Goal: Task Accomplishment & Management: Use online tool/utility

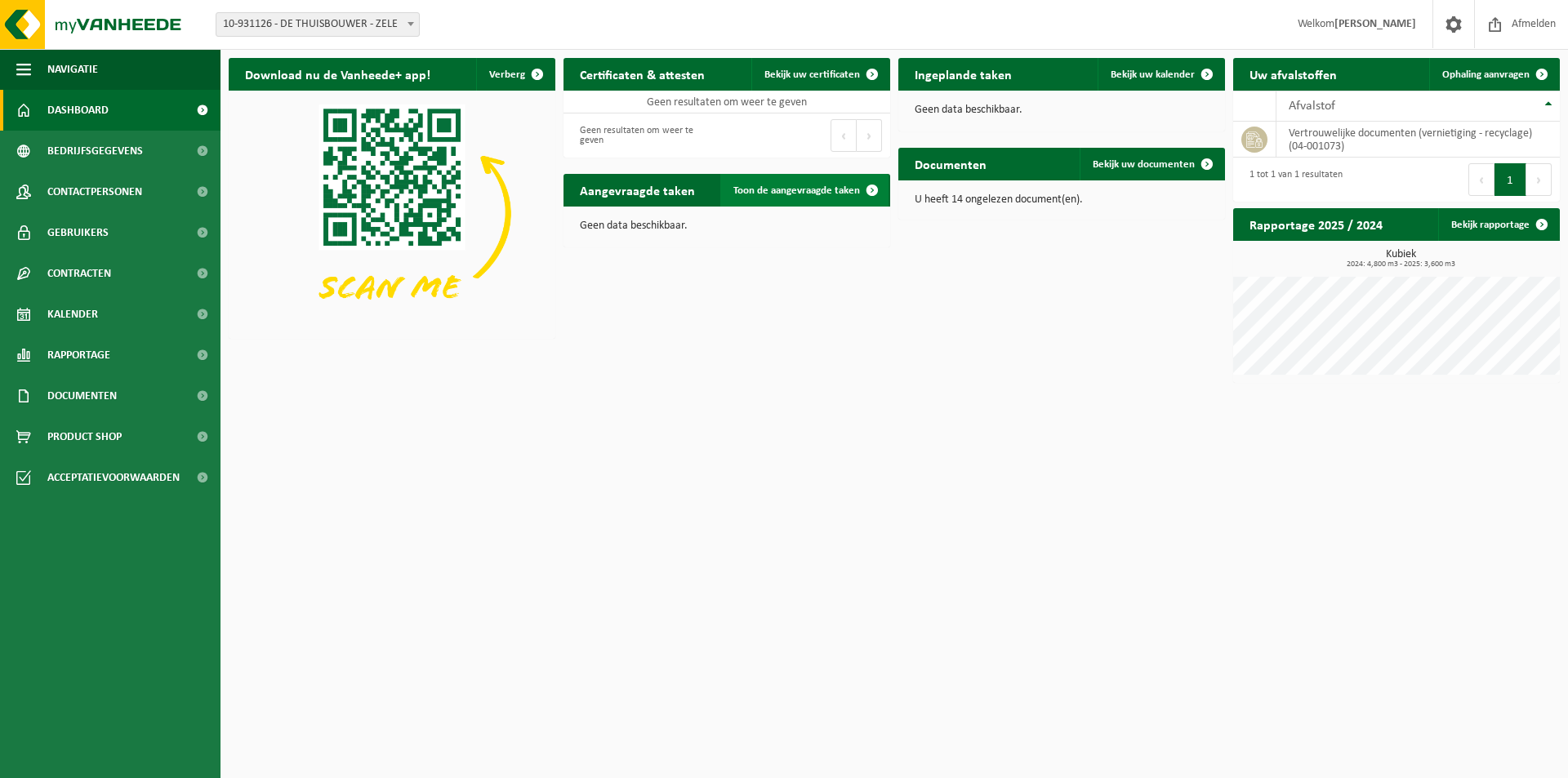
click at [822, 192] on span "Toon de aangevraagde taken" at bounding box center [796, 190] width 127 height 11
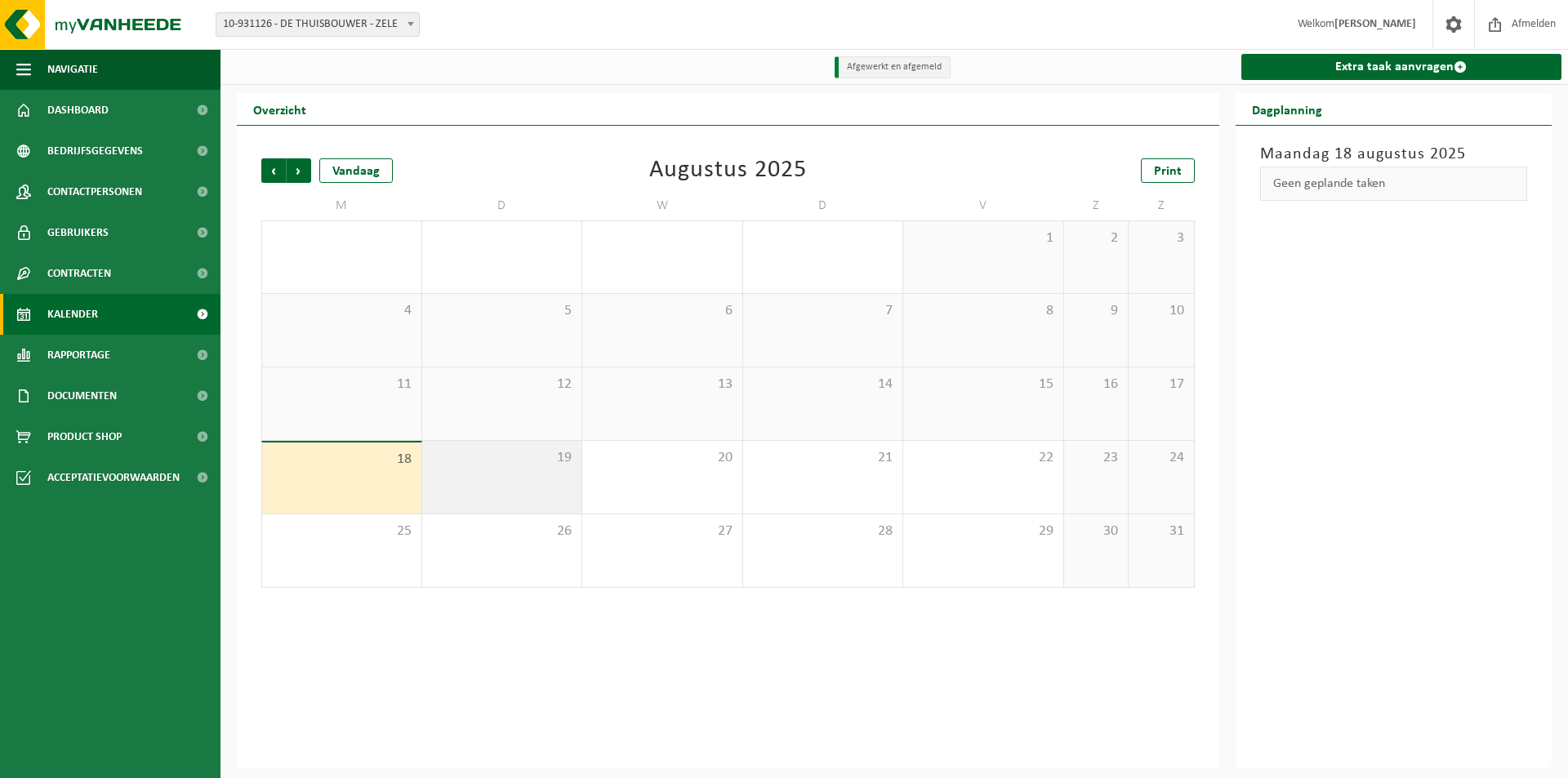
click at [515, 476] on div "19" at bounding box center [502, 477] width 160 height 73
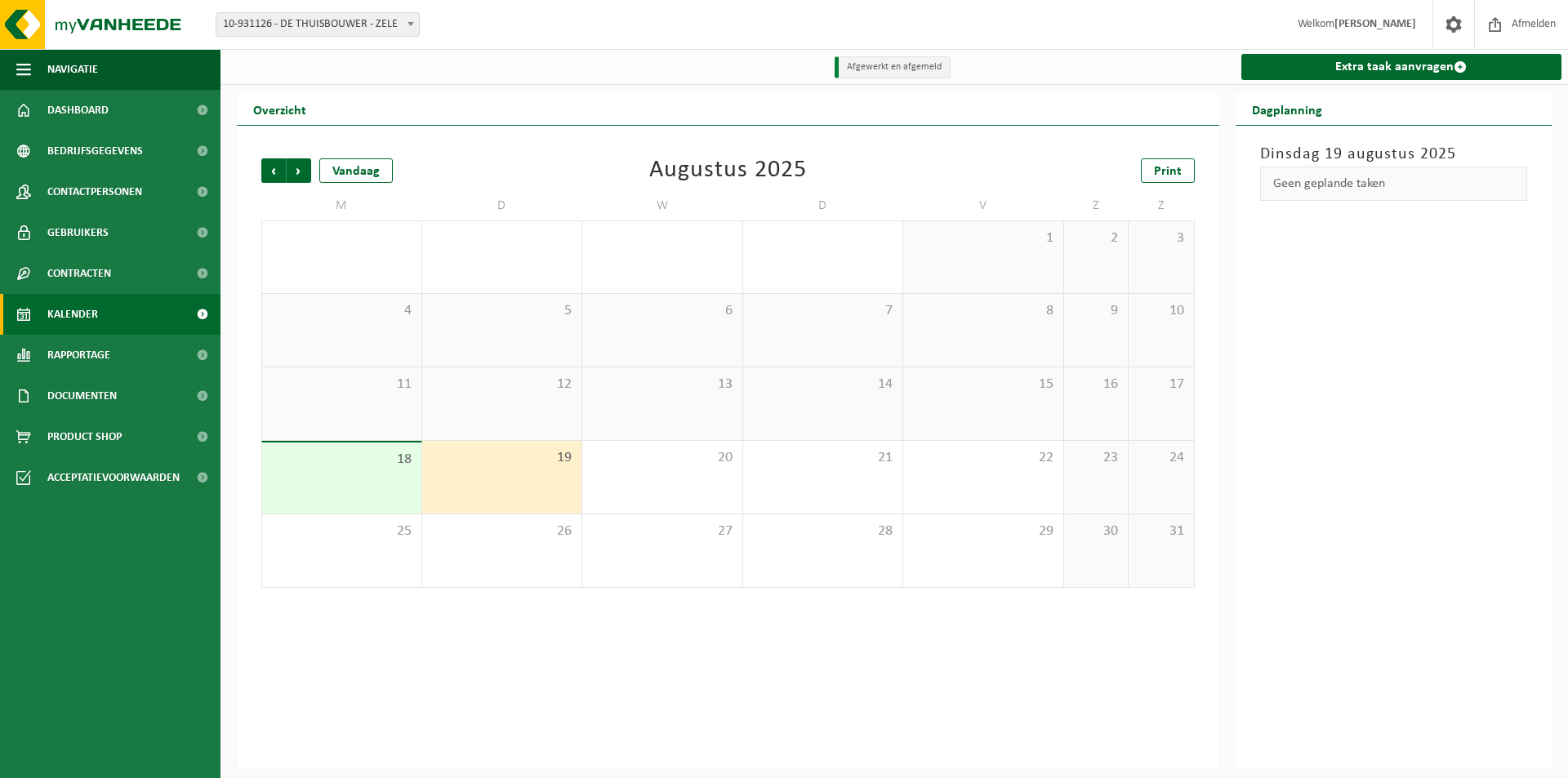
click at [516, 479] on div "19" at bounding box center [502, 477] width 160 height 73
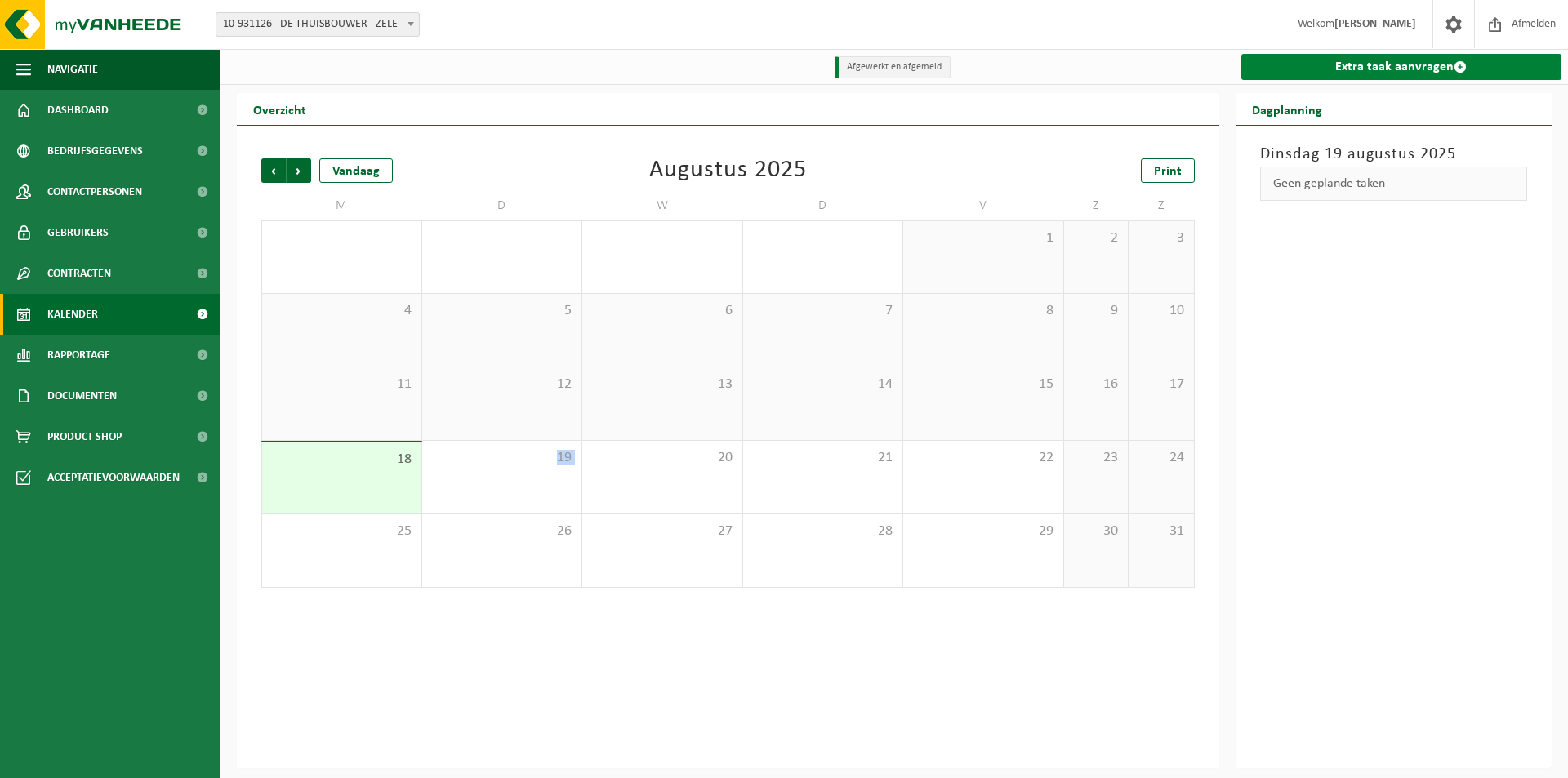
click at [1392, 72] on link "Extra taak aanvragen" at bounding box center [1401, 67] width 321 height 26
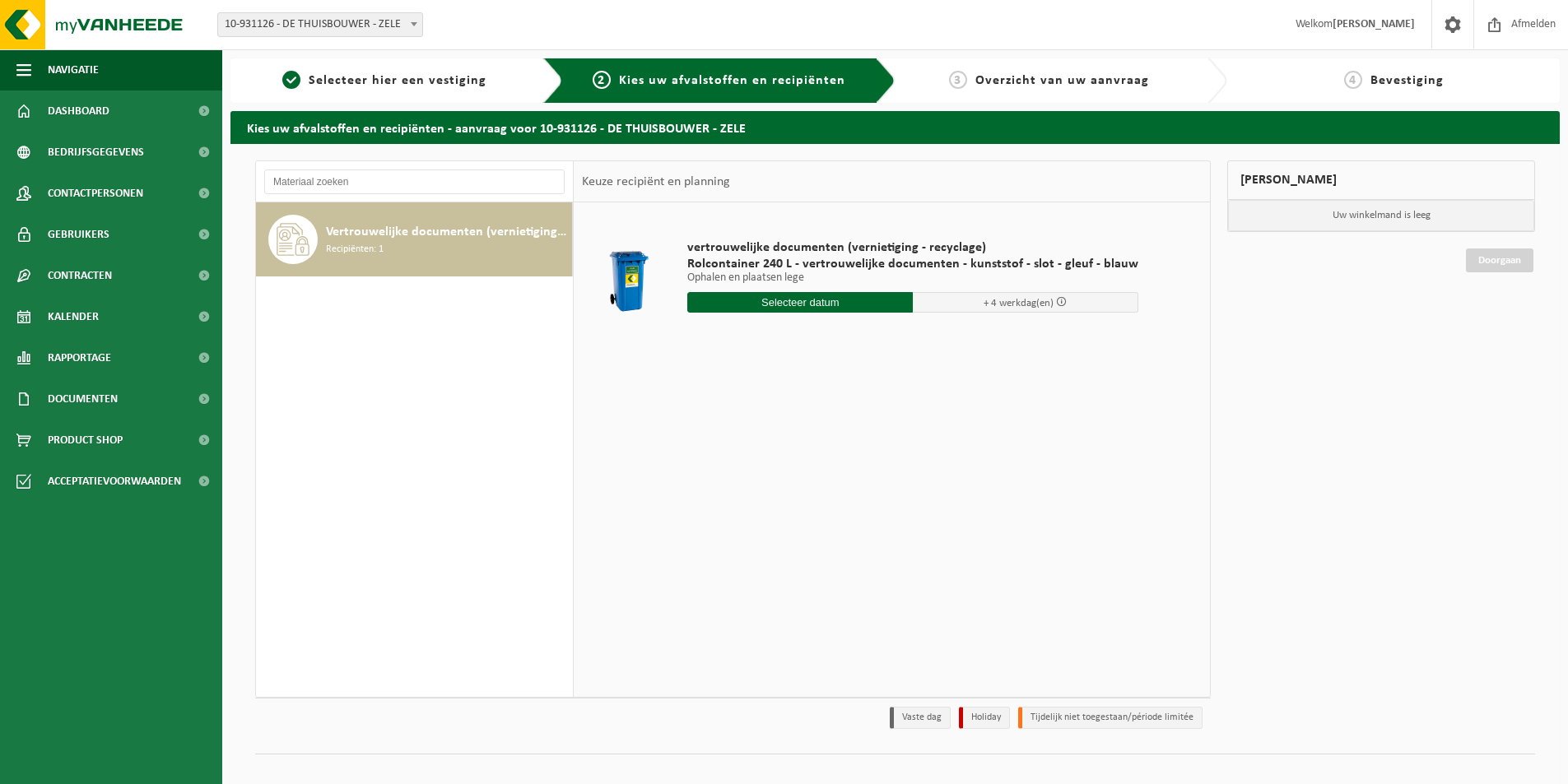
click at [852, 306] on input "text" at bounding box center [800, 302] width 226 height 20
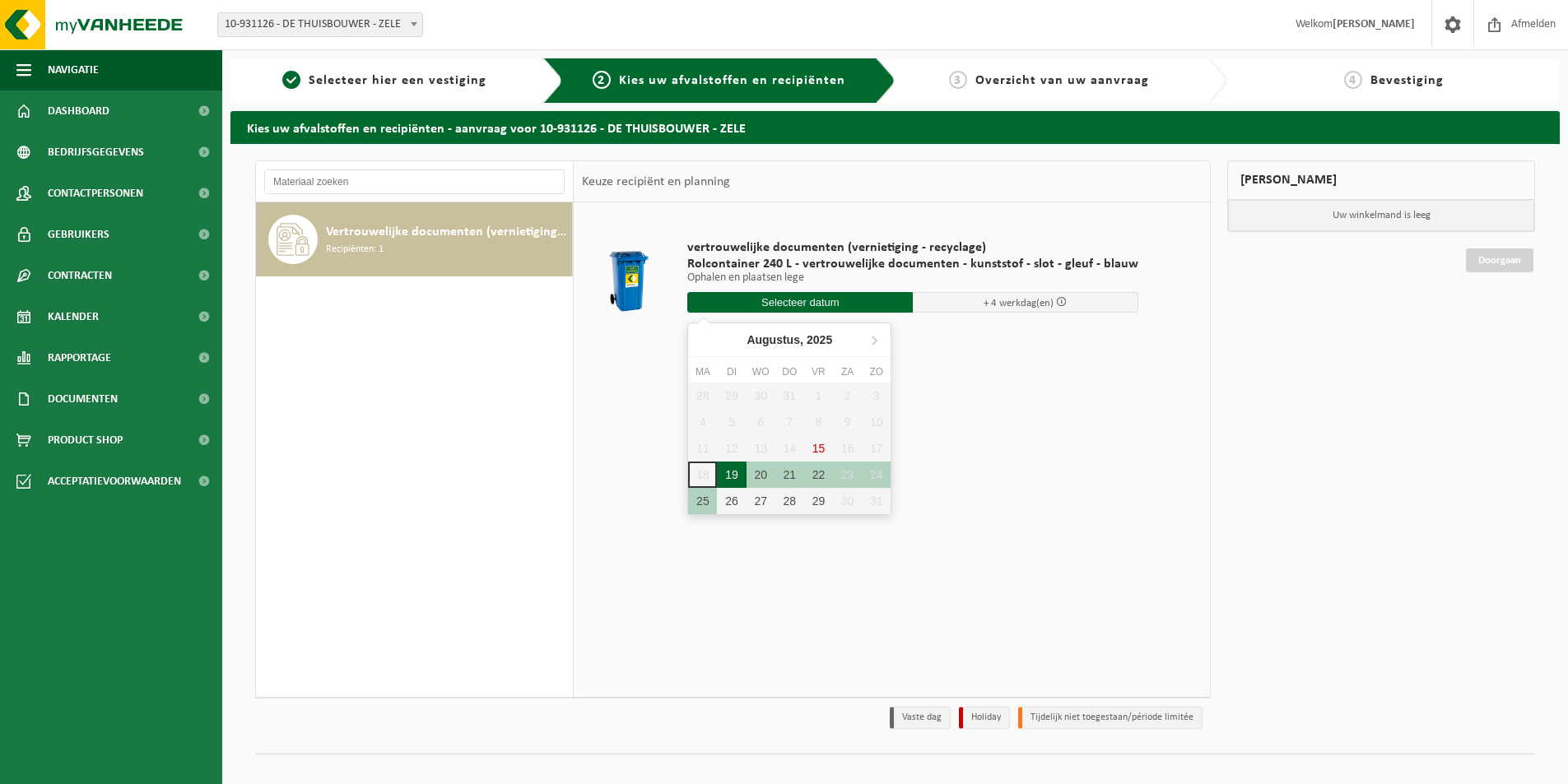
click at [726, 472] on div "19" at bounding box center [731, 475] width 28 height 27
type input "Van 2025-08-19"
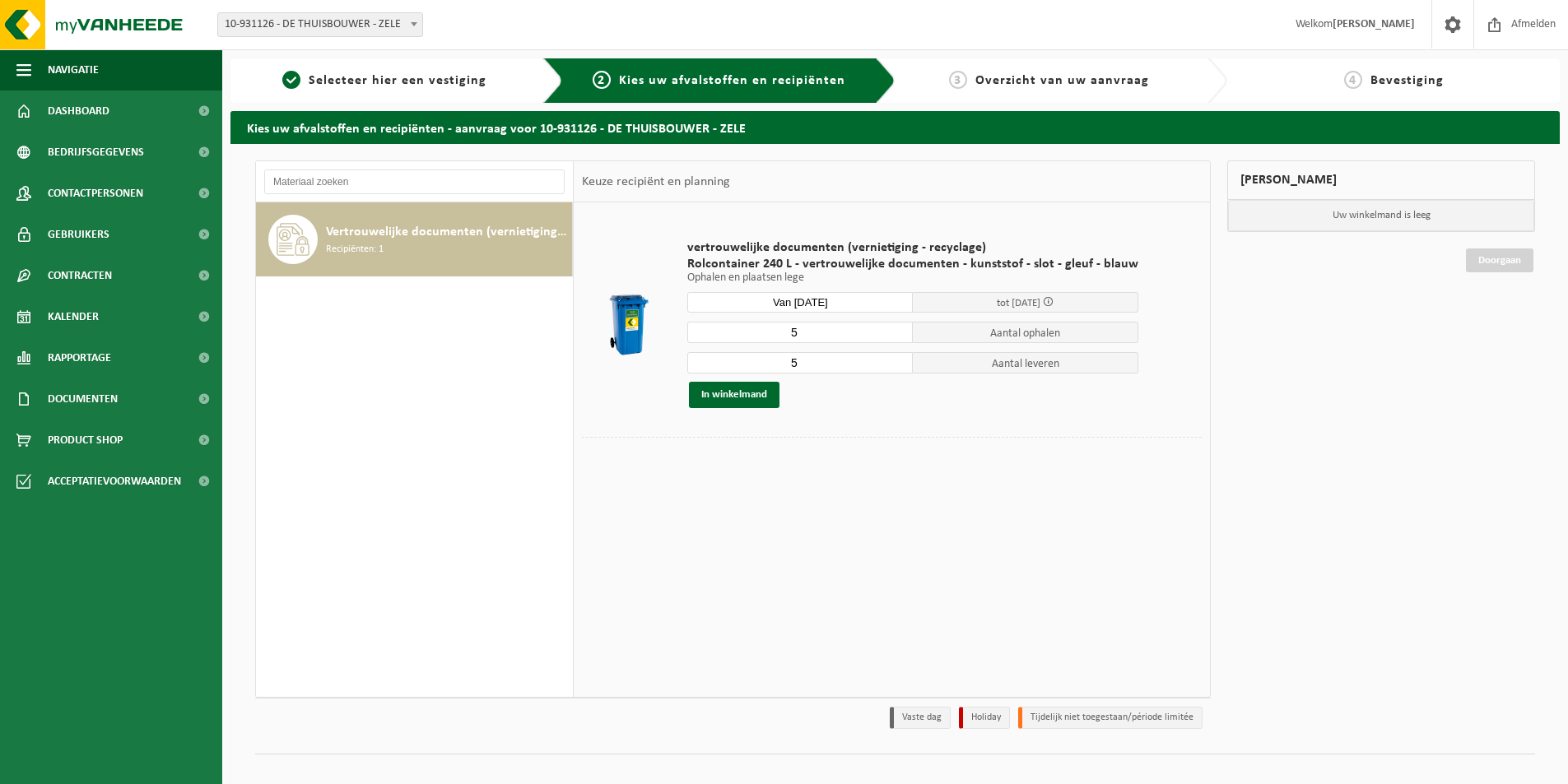
click at [846, 336] on input "5" at bounding box center [800, 331] width 226 height 21
click at [892, 366] on input "4" at bounding box center [800, 363] width 226 height 21
click at [892, 366] on input "3" at bounding box center [800, 363] width 226 height 21
click at [892, 366] on input "2" at bounding box center [800, 363] width 226 height 21
click at [892, 366] on input "1" at bounding box center [800, 363] width 226 height 21
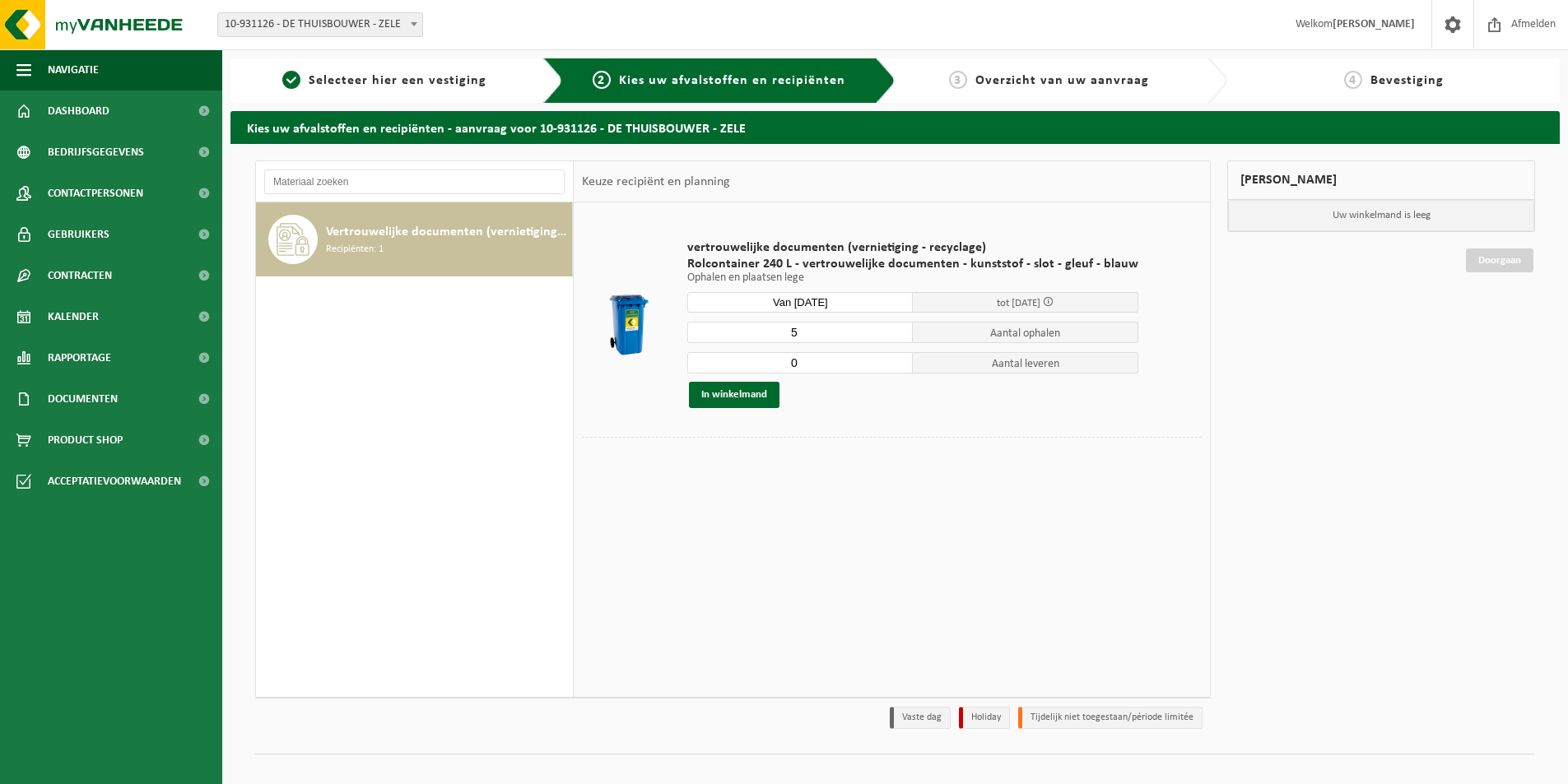
type input "0"
click at [892, 366] on input "0" at bounding box center [800, 363] width 226 height 21
click at [893, 337] on input "4" at bounding box center [800, 331] width 226 height 21
click at [893, 337] on input "3" at bounding box center [800, 331] width 226 height 21
type input "2"
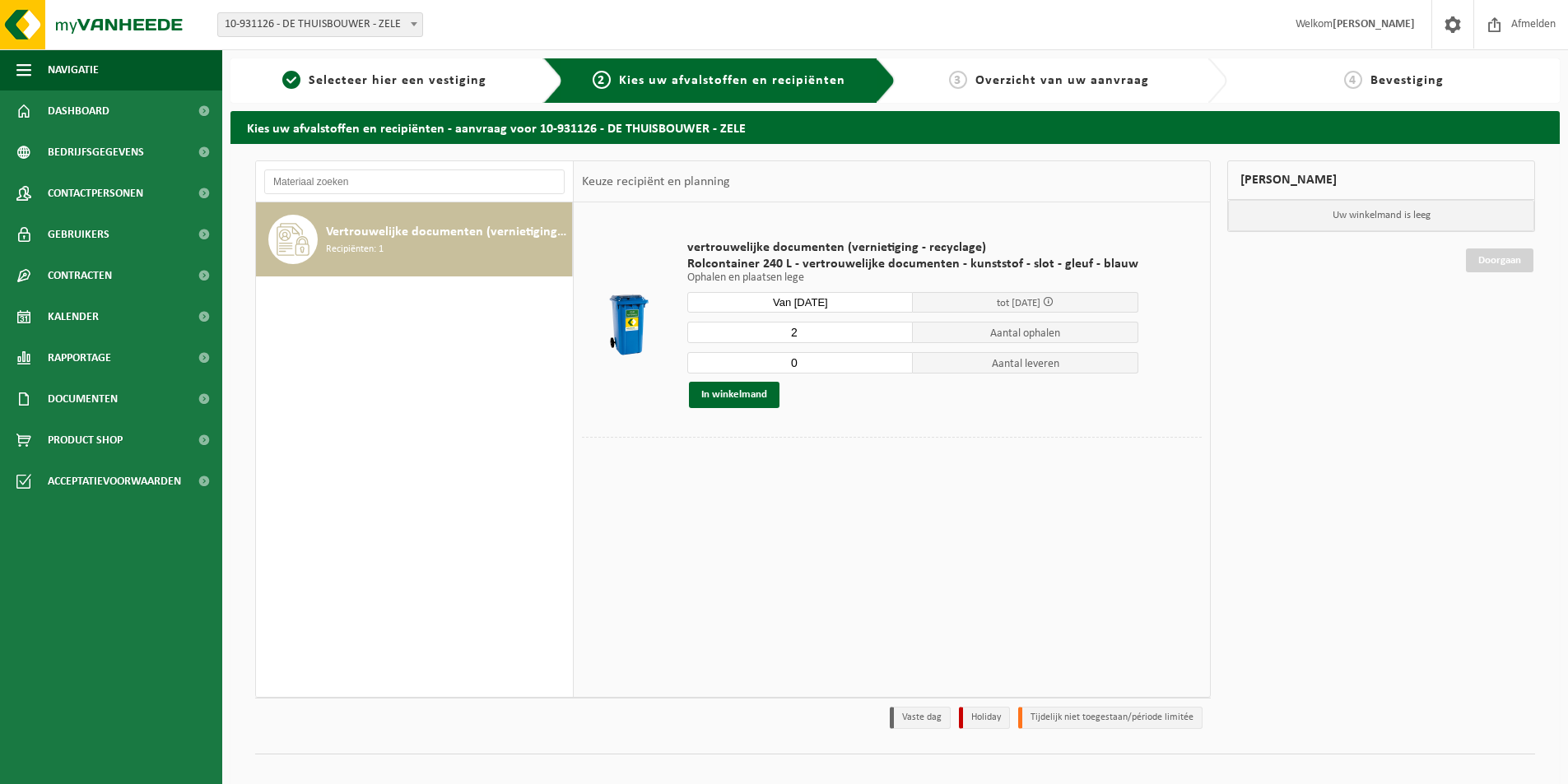
click at [893, 337] on input "2" at bounding box center [800, 331] width 226 height 21
click at [734, 400] on button "In winkelmand" at bounding box center [734, 395] width 91 height 27
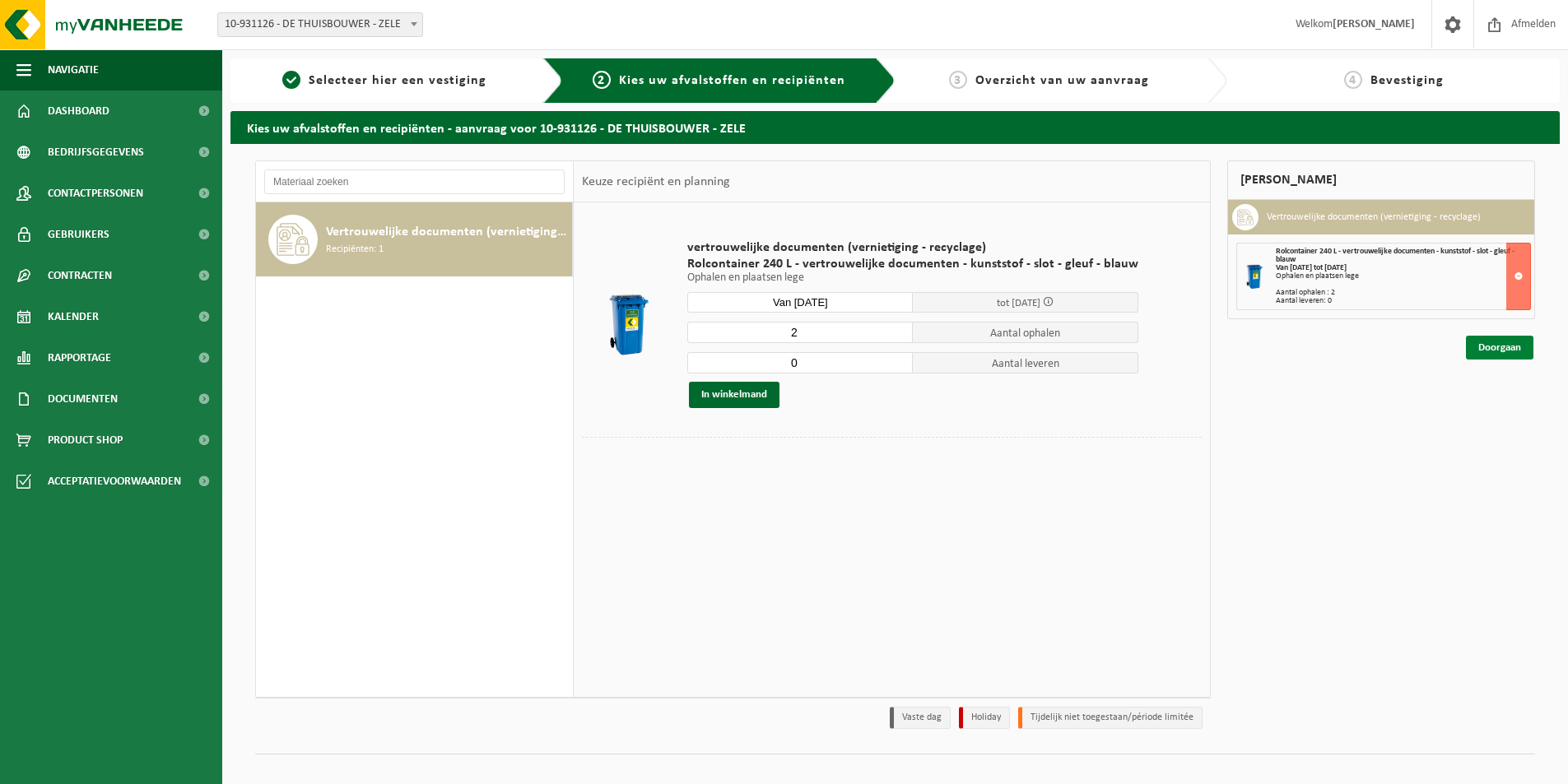
click at [1497, 347] on link "Doorgaan" at bounding box center [1498, 348] width 67 height 24
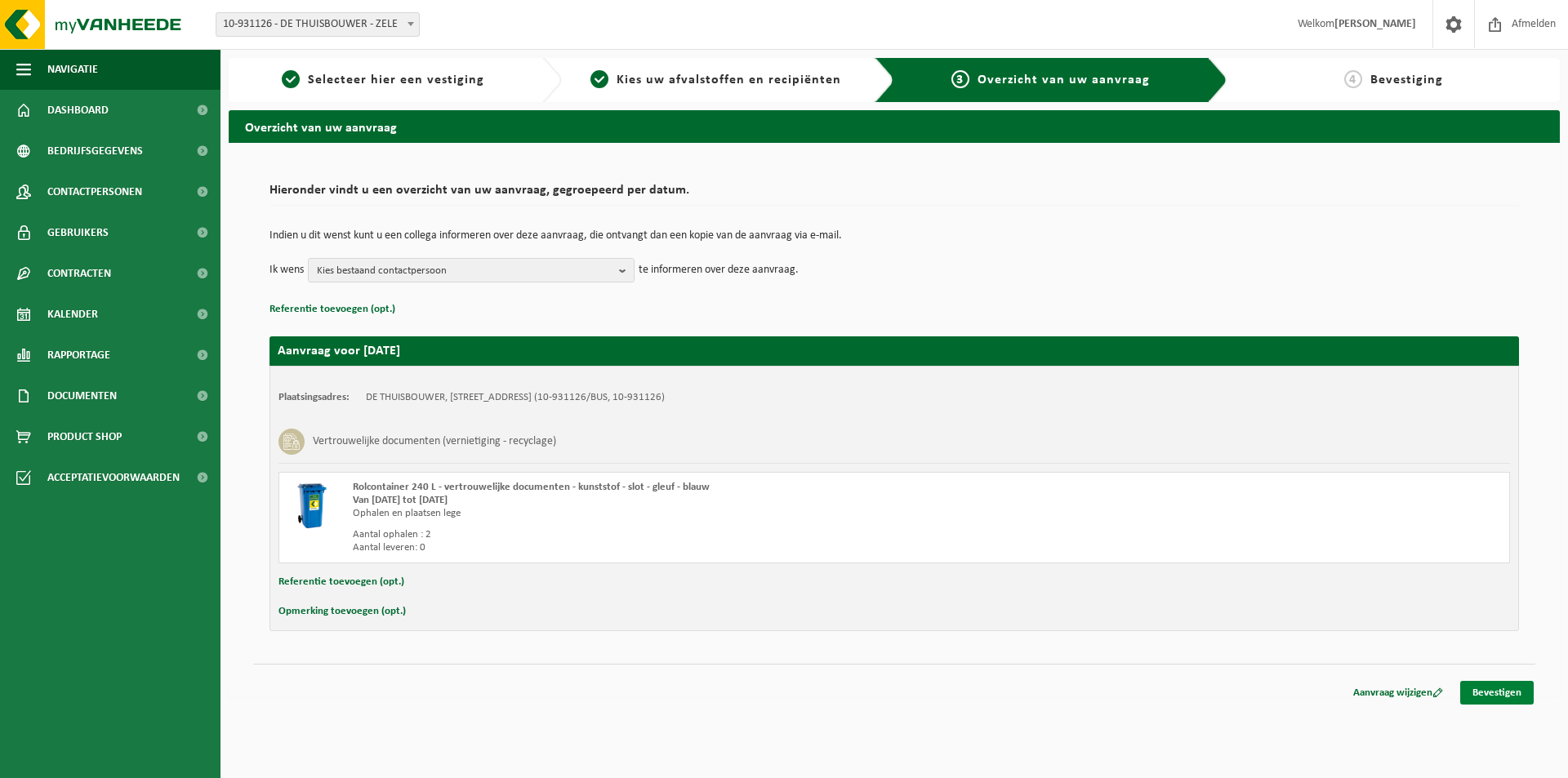
click at [1477, 697] on link "Bevestigen" at bounding box center [1497, 693] width 74 height 24
